Goal: Find contact information: Find contact information

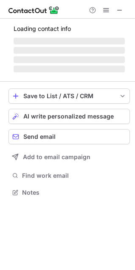
scroll to position [184, 135]
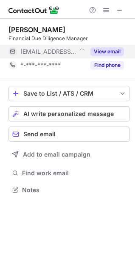
click at [113, 52] on button "View email" at bounding box center [106, 51] width 33 height 8
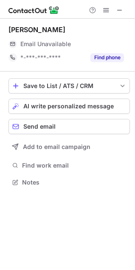
scroll to position [177, 135]
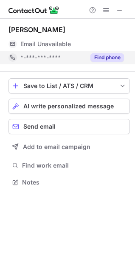
click at [106, 55] on button "Find phone" at bounding box center [106, 57] width 33 height 8
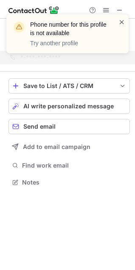
click at [123, 23] on span at bounding box center [121, 22] width 7 height 8
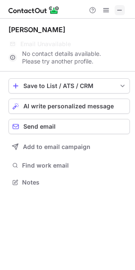
click at [122, 13] on span at bounding box center [119, 10] width 7 height 7
